Goal: Navigation & Orientation: Find specific page/section

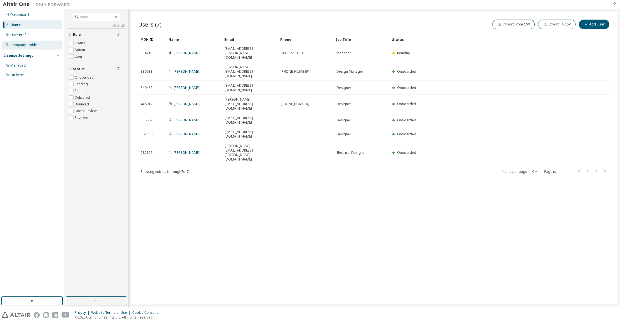
click at [23, 44] on div "Company Profile" at bounding box center [23, 45] width 27 height 4
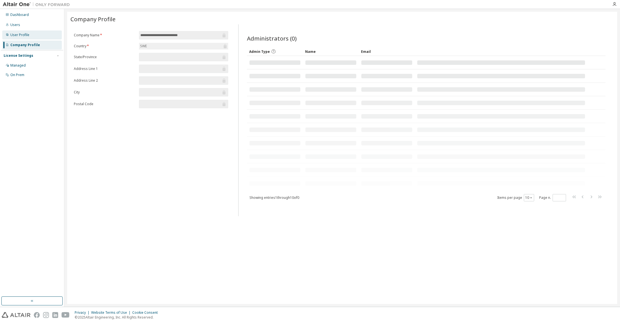
click at [20, 32] on div "User Profile" at bounding box center [32, 34] width 60 height 9
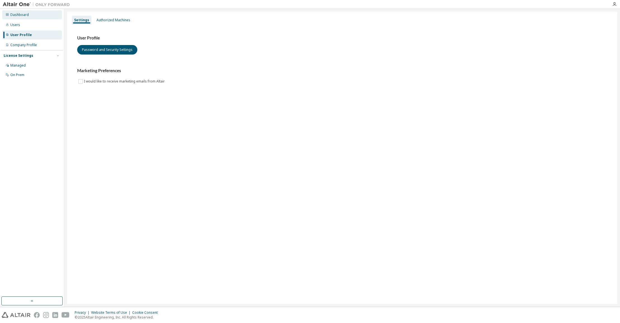
click at [21, 17] on div "Dashboard" at bounding box center [19, 15] width 18 height 4
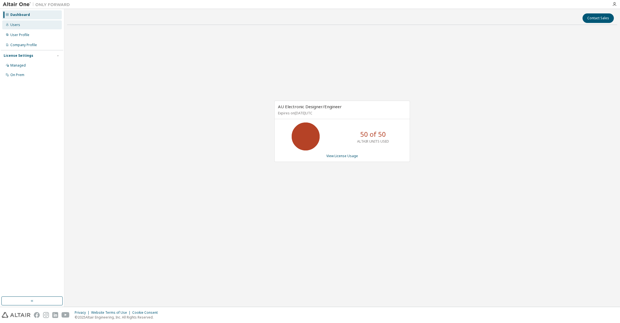
click at [13, 27] on div "Users" at bounding box center [32, 24] width 60 height 9
